Goal: Find specific page/section: Find specific page/section

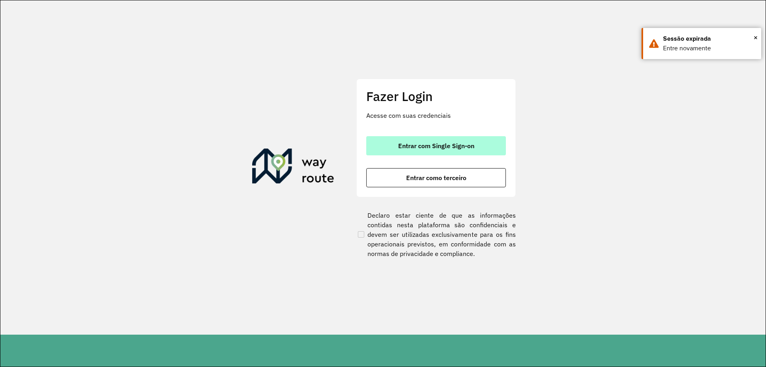
click at [433, 146] on span "Entrar com Single Sign-on" at bounding box center [436, 145] width 76 height 6
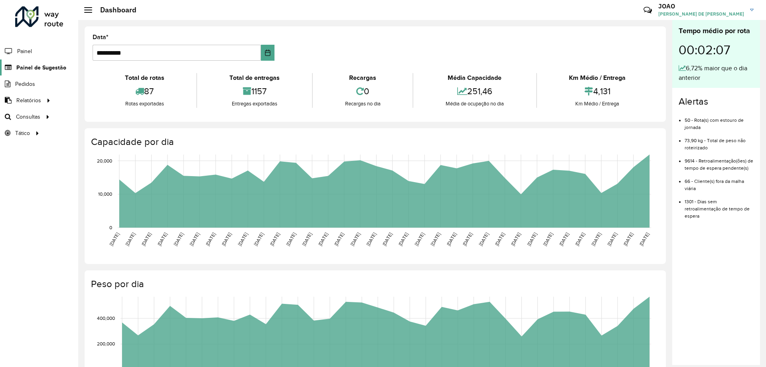
click at [36, 65] on span "Painel de Sugestão" at bounding box center [41, 67] width 50 height 8
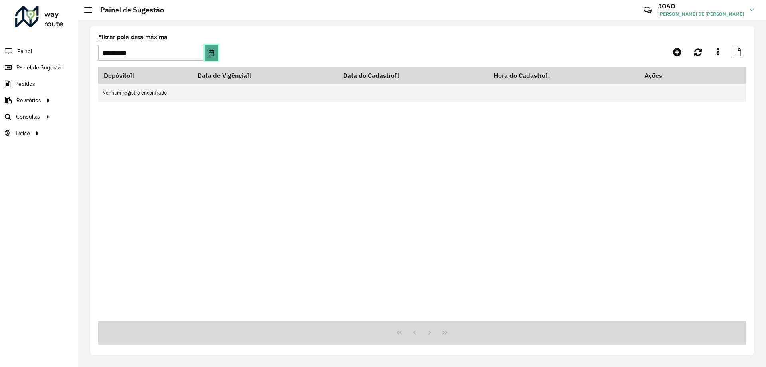
click at [209, 53] on icon "Choose Date" at bounding box center [211, 52] width 5 height 6
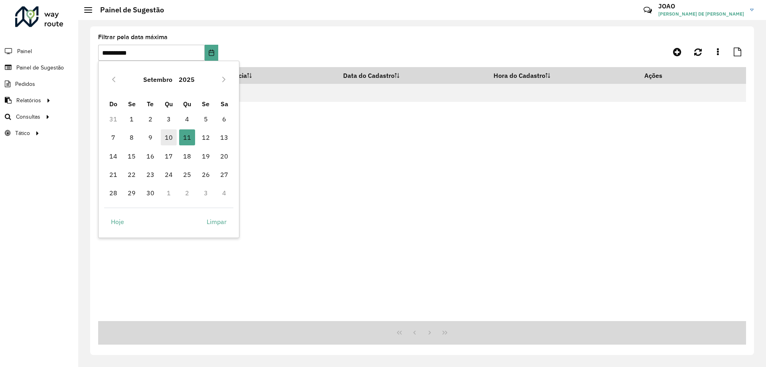
click at [166, 136] on span "10" at bounding box center [169, 137] width 16 height 16
type input "**********"
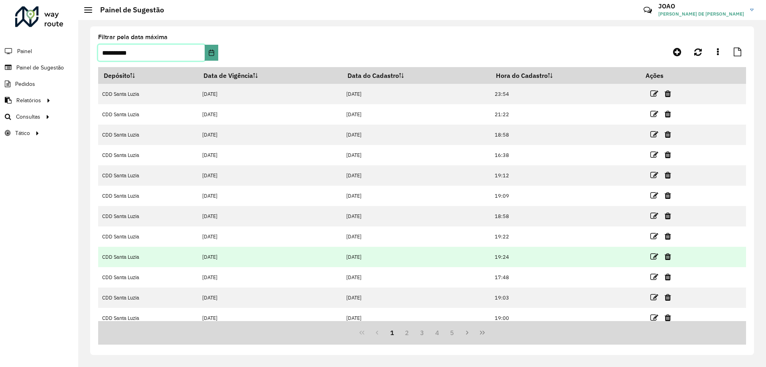
scroll to position [7, 0]
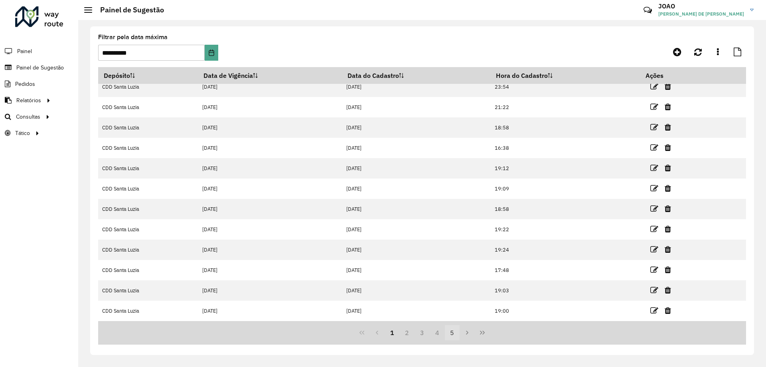
click at [457, 334] on button "5" at bounding box center [452, 332] width 15 height 15
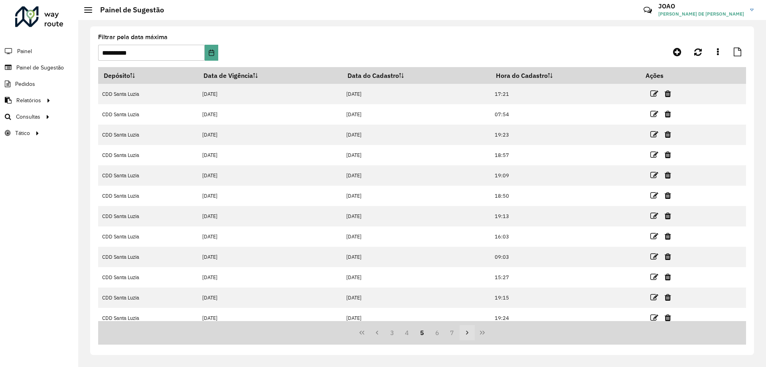
click at [468, 333] on icon "Next Page" at bounding box center [467, 332] width 2 height 4
click at [482, 332] on icon "Last Page" at bounding box center [482, 332] width 5 height 4
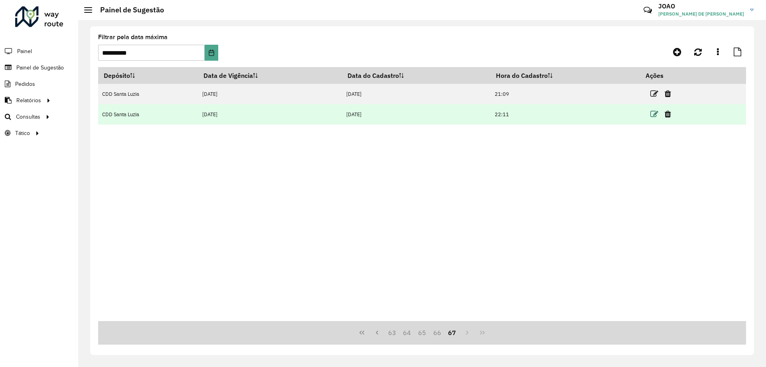
click at [653, 114] on icon at bounding box center [655, 114] width 8 height 8
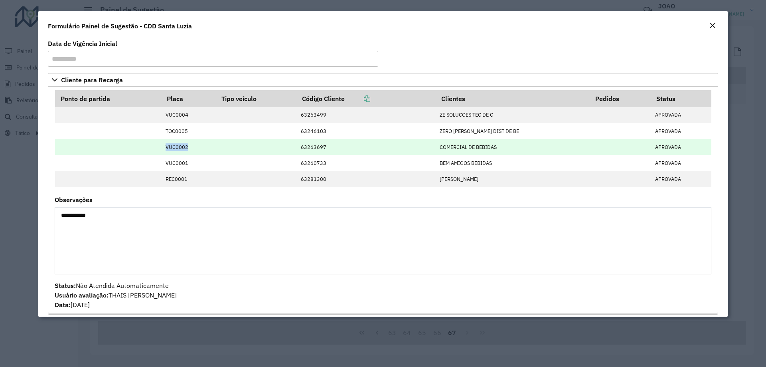
drag, startPoint x: 170, startPoint y: 148, endPoint x: 194, endPoint y: 147, distance: 24.7
click at [194, 147] on td "VUC0002" at bounding box center [188, 147] width 55 height 16
